Goal: Task Accomplishment & Management: Complete application form

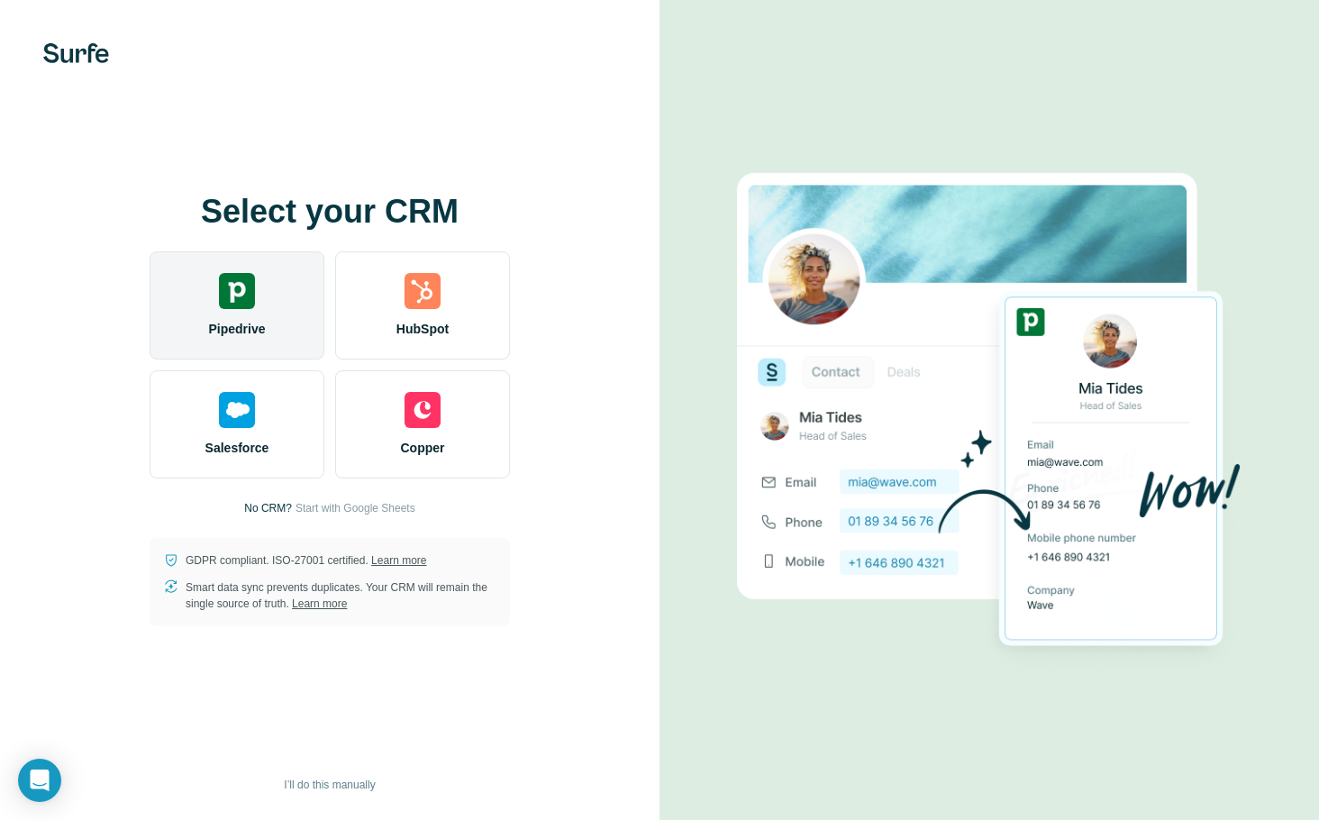
click at [240, 303] on img at bounding box center [237, 291] width 36 height 36
click at [258, 298] on div "Pipedrive" at bounding box center [237, 305] width 175 height 108
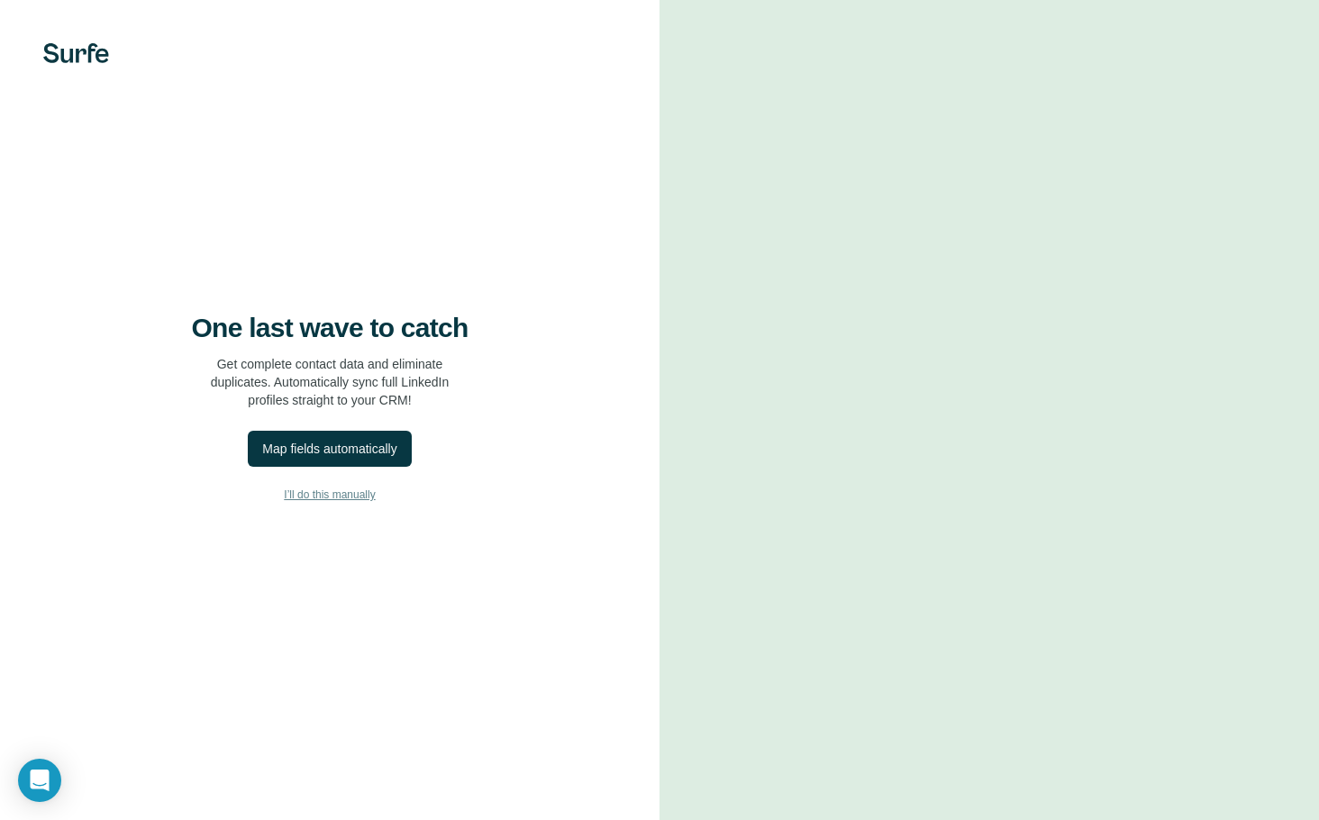
click at [348, 491] on span "I’ll do this manually" at bounding box center [329, 494] width 91 height 16
